Goal: Find contact information: Find contact information

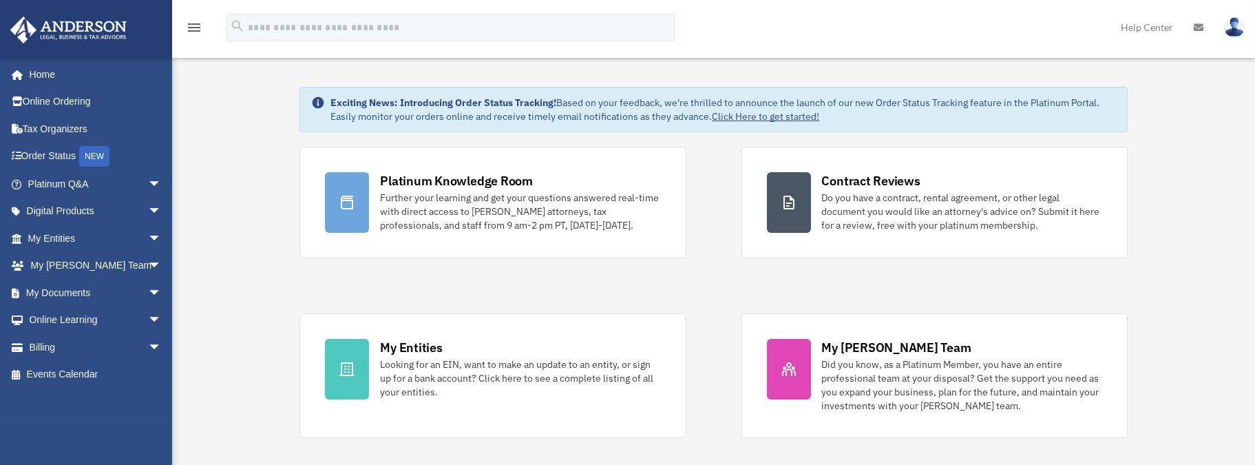
scroll to position [69, 0]
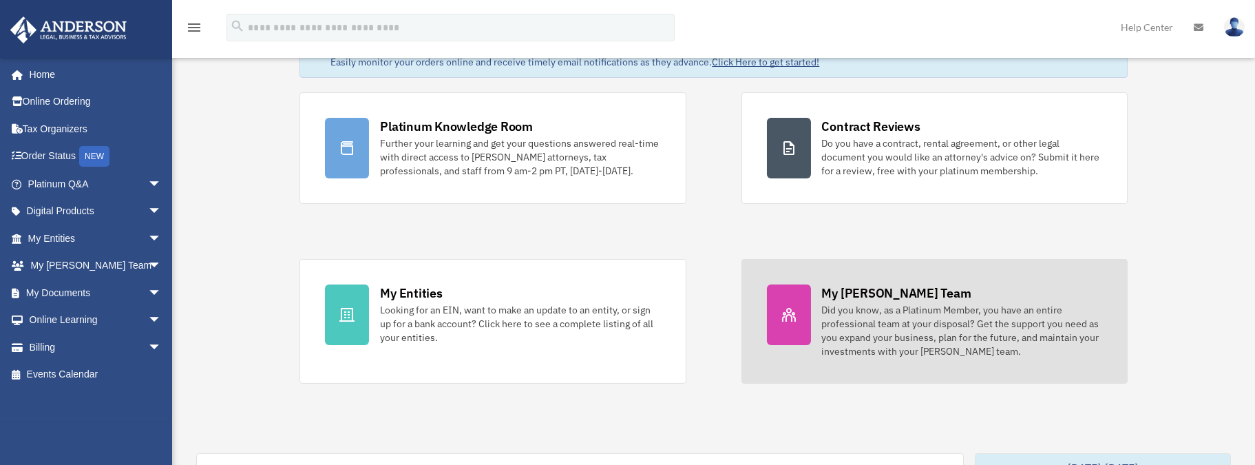
click at [828, 320] on div "Did you know, as a Platinum Member, you have an entire professional team at you…" at bounding box center [962, 330] width 280 height 55
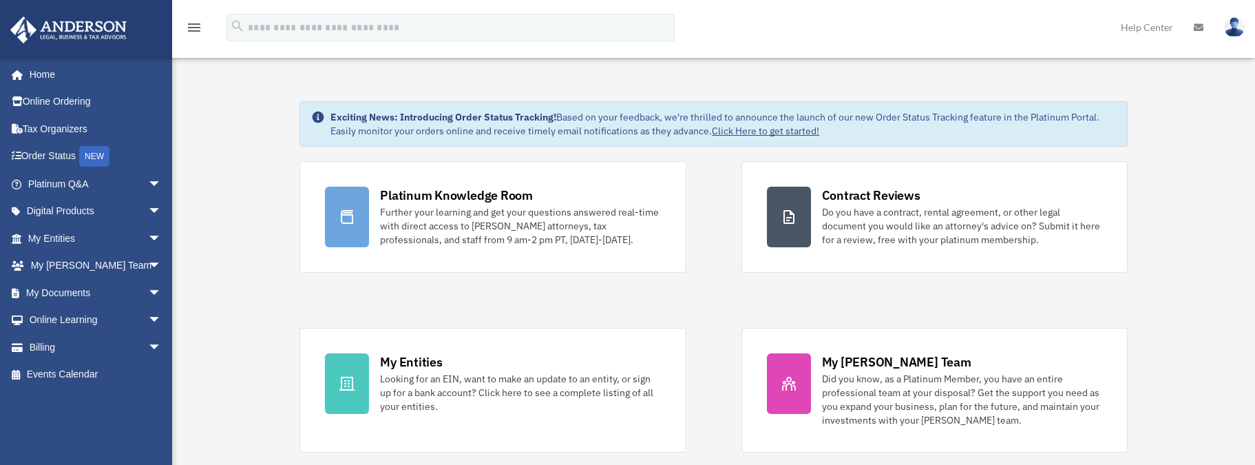
scroll to position [69, 0]
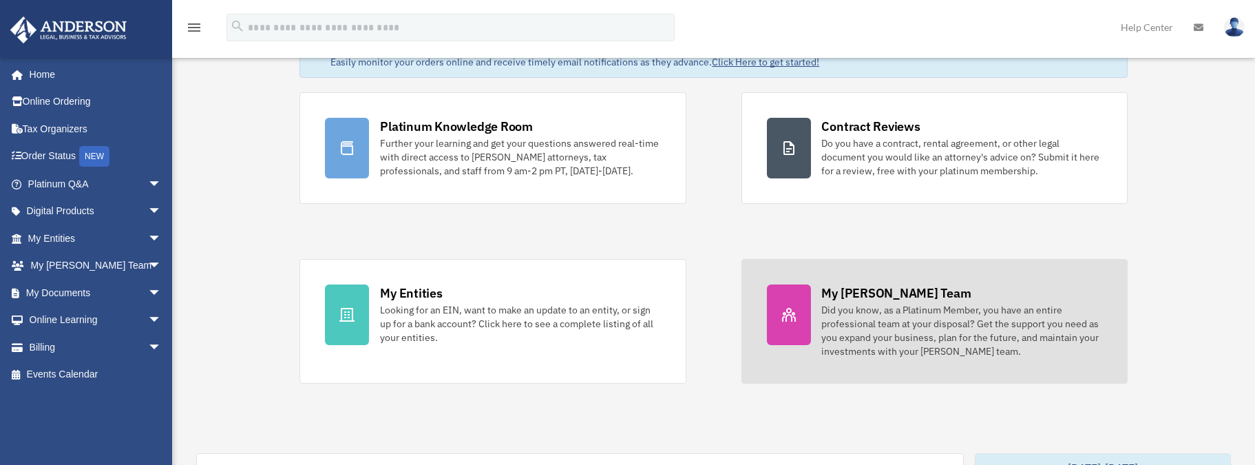
click at [877, 315] on div "Did you know, as a Platinum Member, you have an entire professional team at you…" at bounding box center [962, 330] width 280 height 55
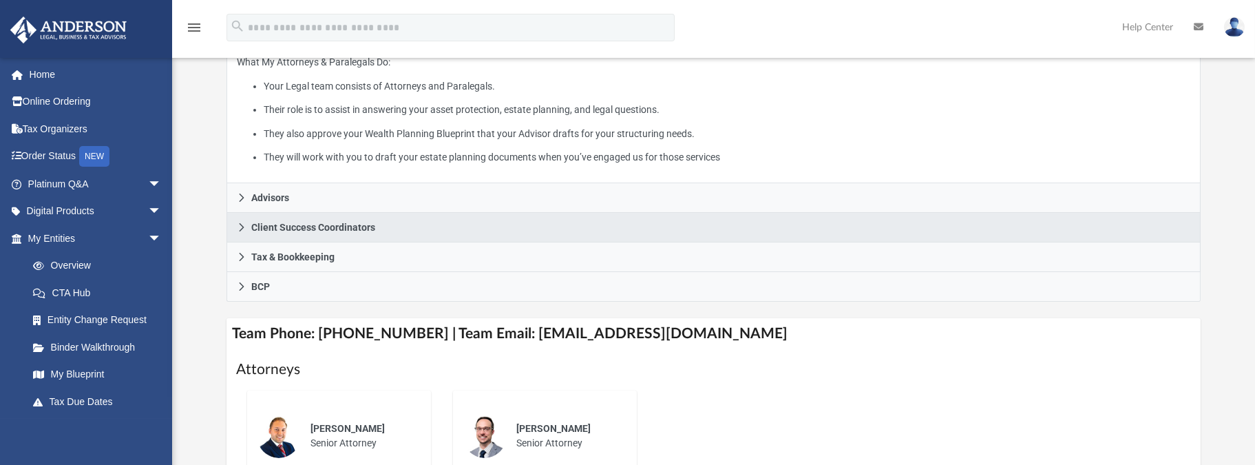
scroll to position [275, 0]
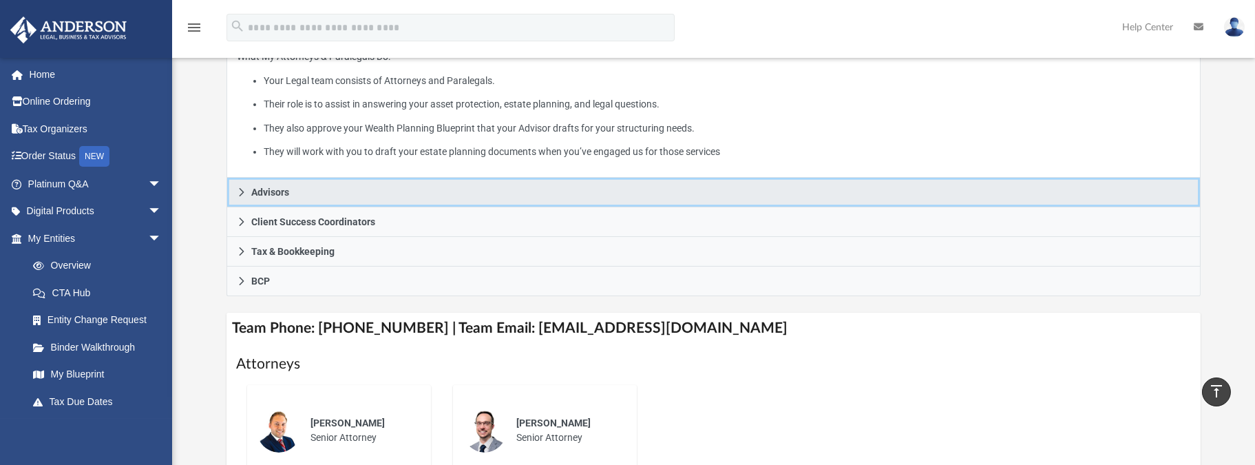
click at [280, 196] on span "Advisors" at bounding box center [270, 192] width 38 height 10
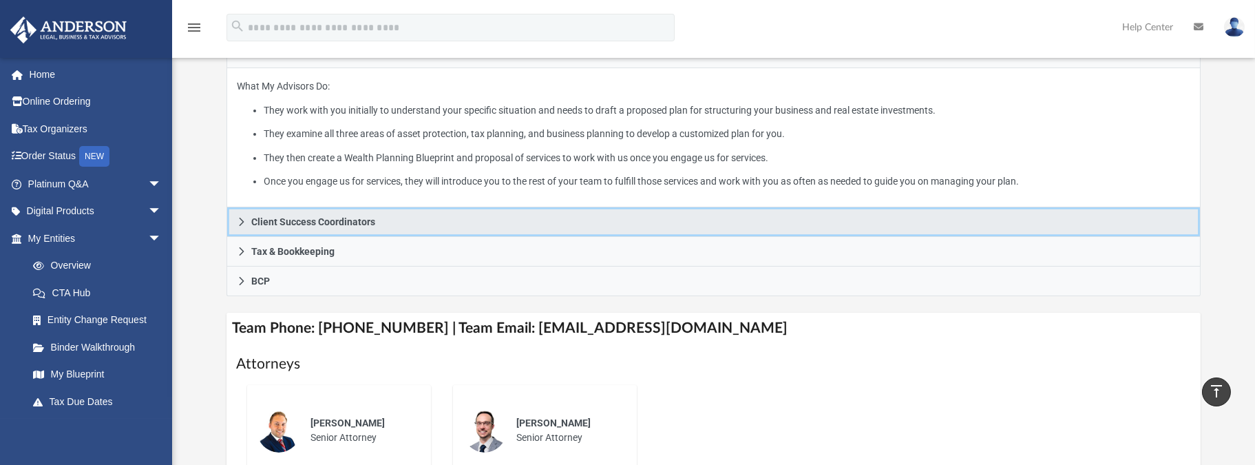
click at [388, 224] on link "Client Success Coordinators" at bounding box center [714, 222] width 975 height 30
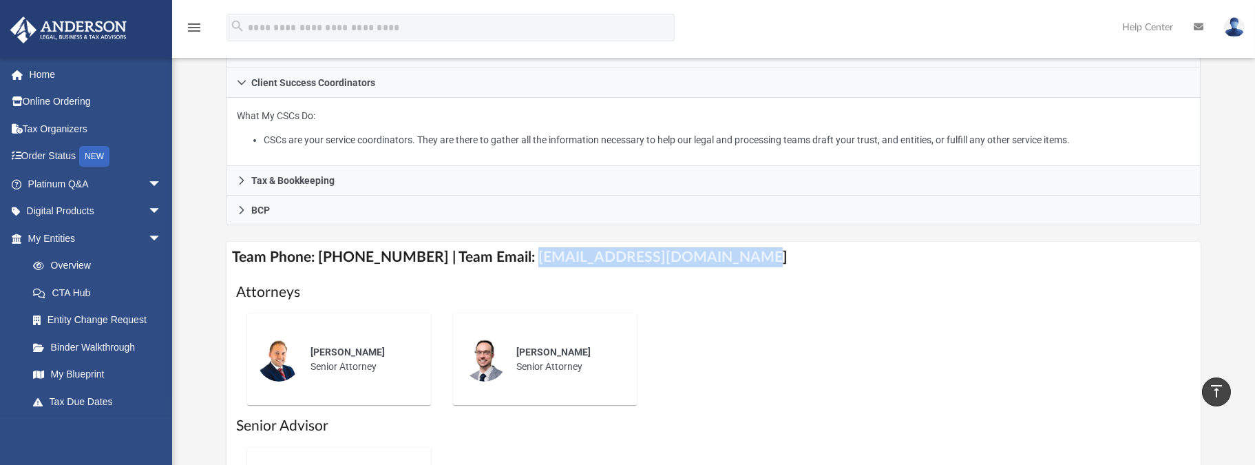
drag, startPoint x: 510, startPoint y: 254, endPoint x: 711, endPoint y: 260, distance: 201.1
click at [711, 260] on h4 "Team Phone: [PHONE_NUMBER] | Team Email: [EMAIL_ADDRESS][DOMAIN_NAME]" at bounding box center [714, 257] width 975 height 31
drag, startPoint x: 711, startPoint y: 260, endPoint x: 658, endPoint y: 258, distance: 53.0
copy h4 "[EMAIL_ADDRESS][DOMAIN_NAME]"
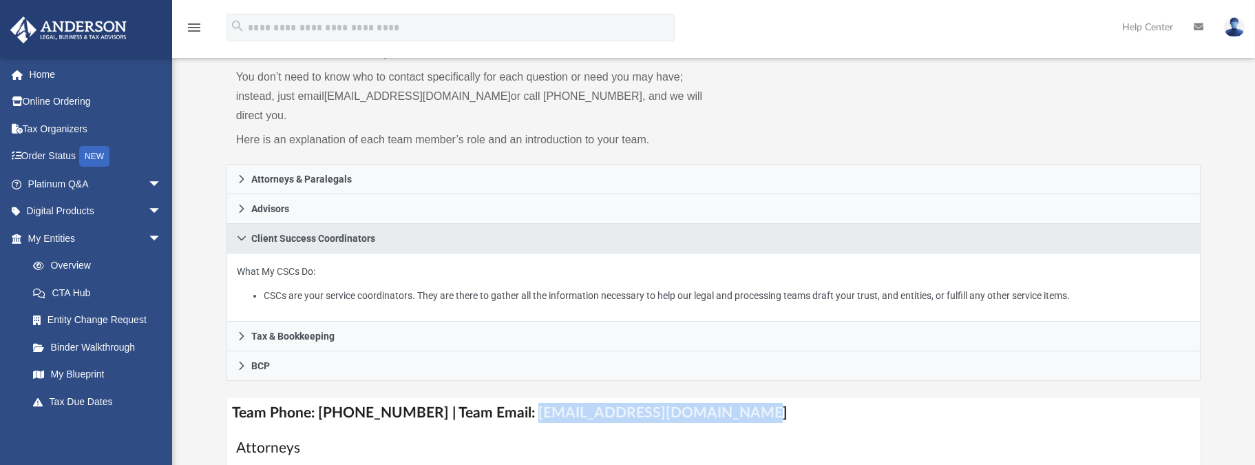
scroll to position [138, 0]
